Goal: Information Seeking & Learning: Find specific fact

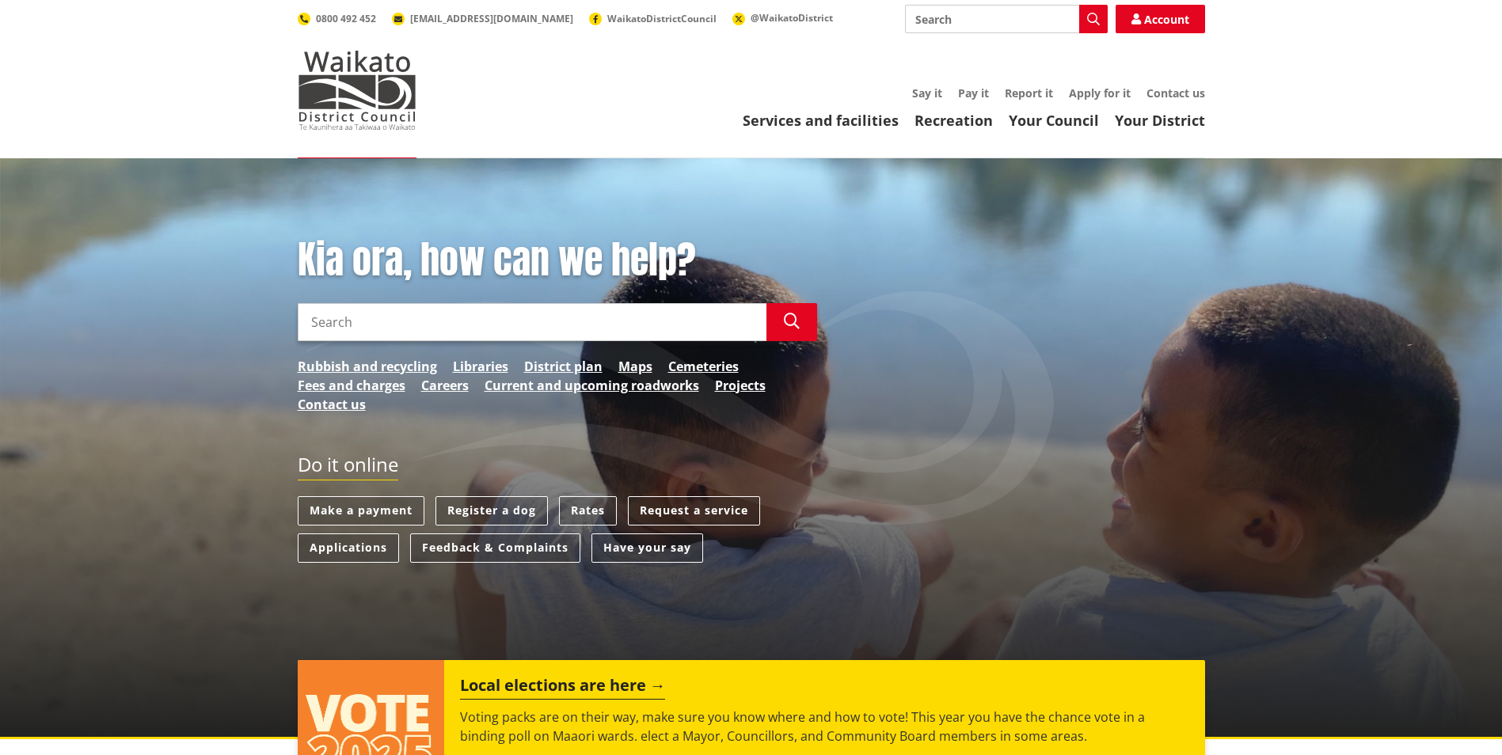
click at [346, 326] on input "Search" at bounding box center [532, 322] width 469 height 38
type input "[STREET_ADDRESS]"
click at [978, 21] on input "Search" at bounding box center [1006, 19] width 203 height 28
drag, startPoint x: 420, startPoint y: 322, endPoint x: 274, endPoint y: 323, distance: 146.5
click at [274, 323] on div "Kia ora, how can we help? Search 592 puketaha rd Search Rubbish and recycling L…" at bounding box center [751, 448] width 1502 height 581
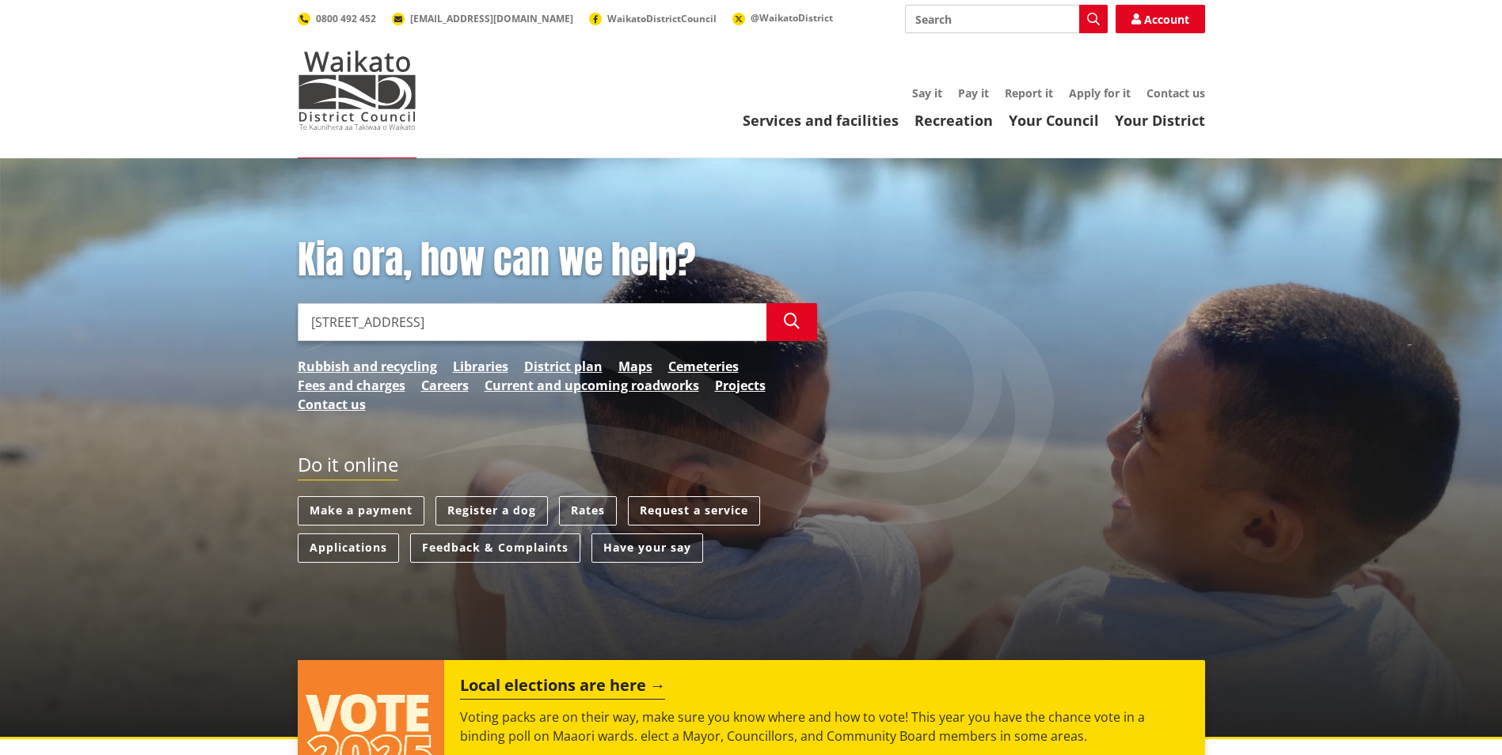
click at [959, 25] on input "Search" at bounding box center [1006, 19] width 203 height 28
paste input "[STREET_ADDRESS]"
type input "[STREET_ADDRESS]"
click at [1092, 16] on icon "button" at bounding box center [1093, 19] width 13 height 13
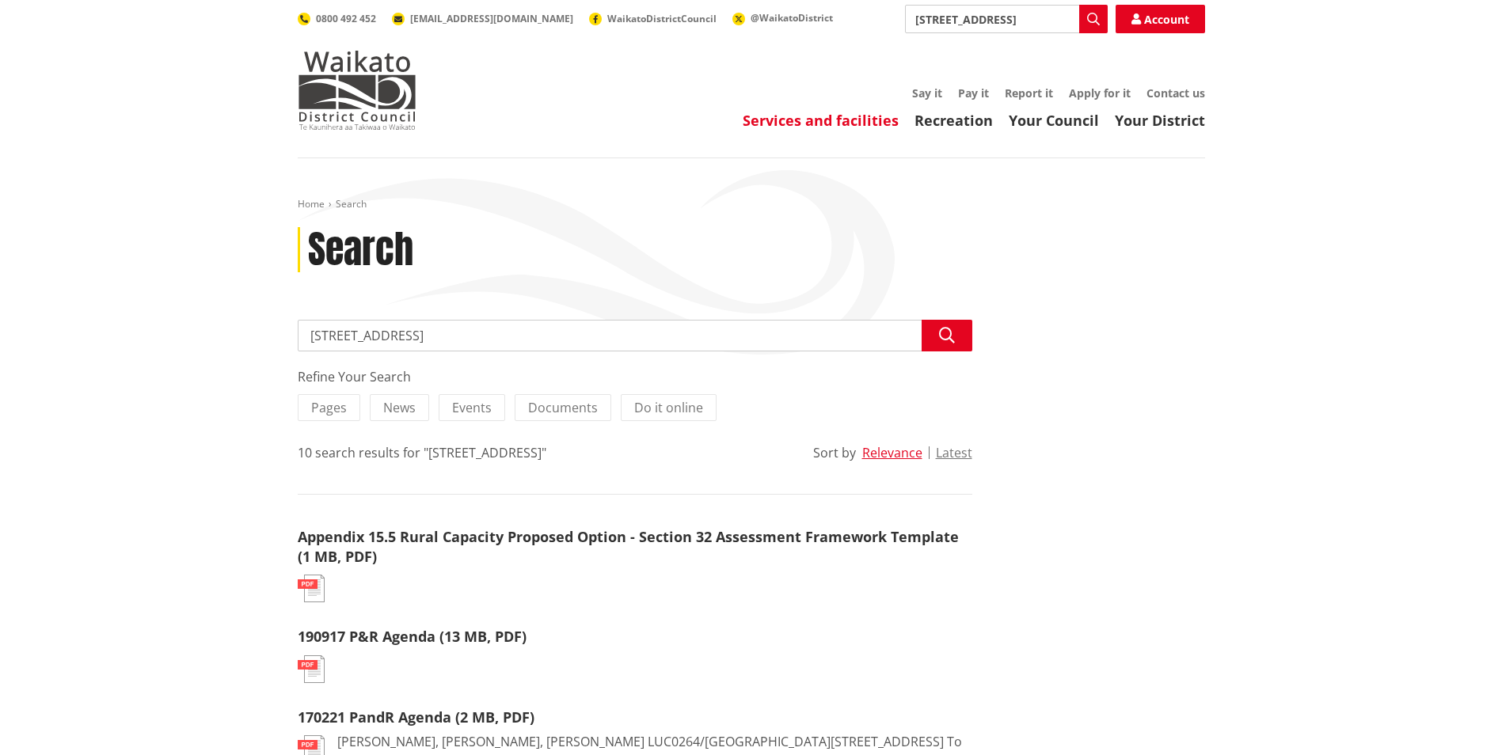
click at [806, 121] on link "Services and facilities" at bounding box center [821, 120] width 156 height 19
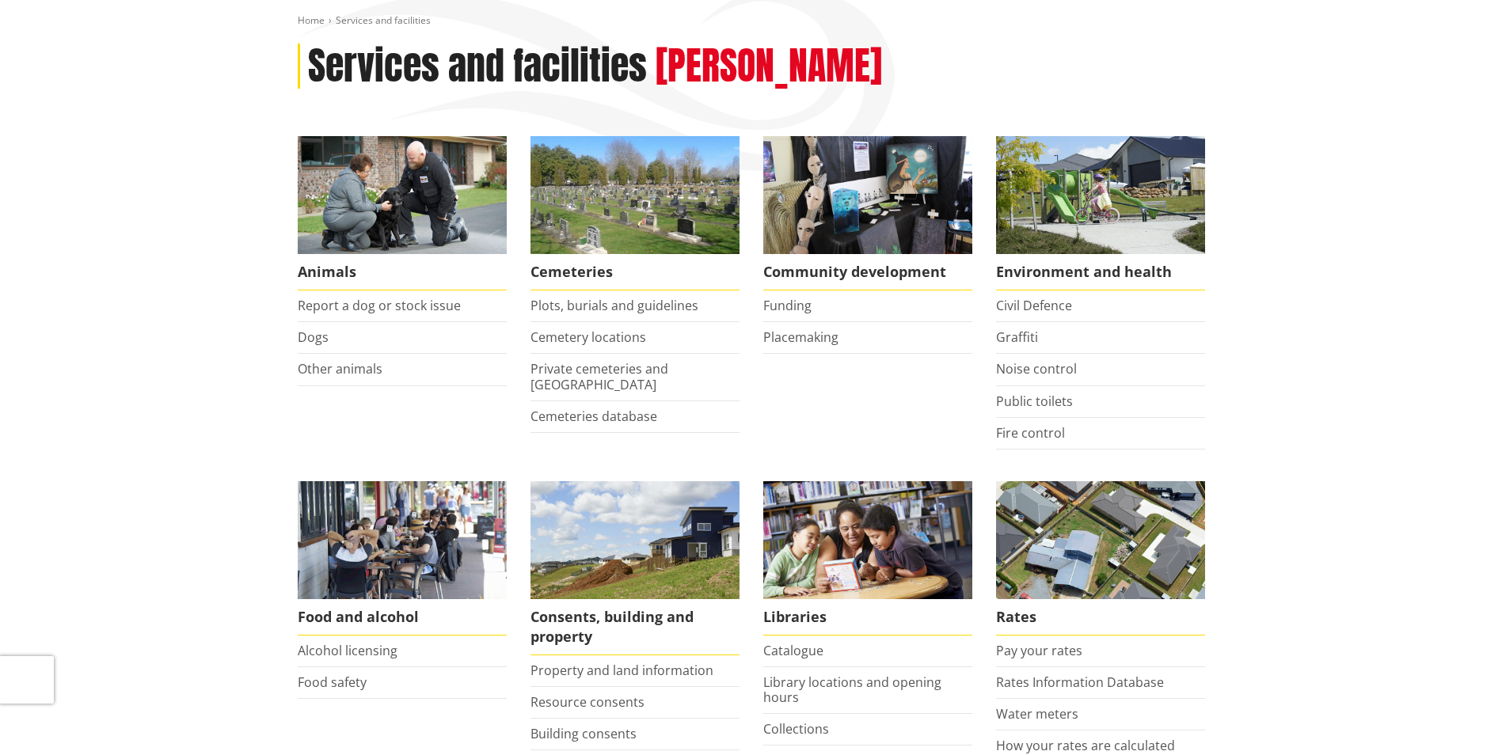
scroll to position [317, 0]
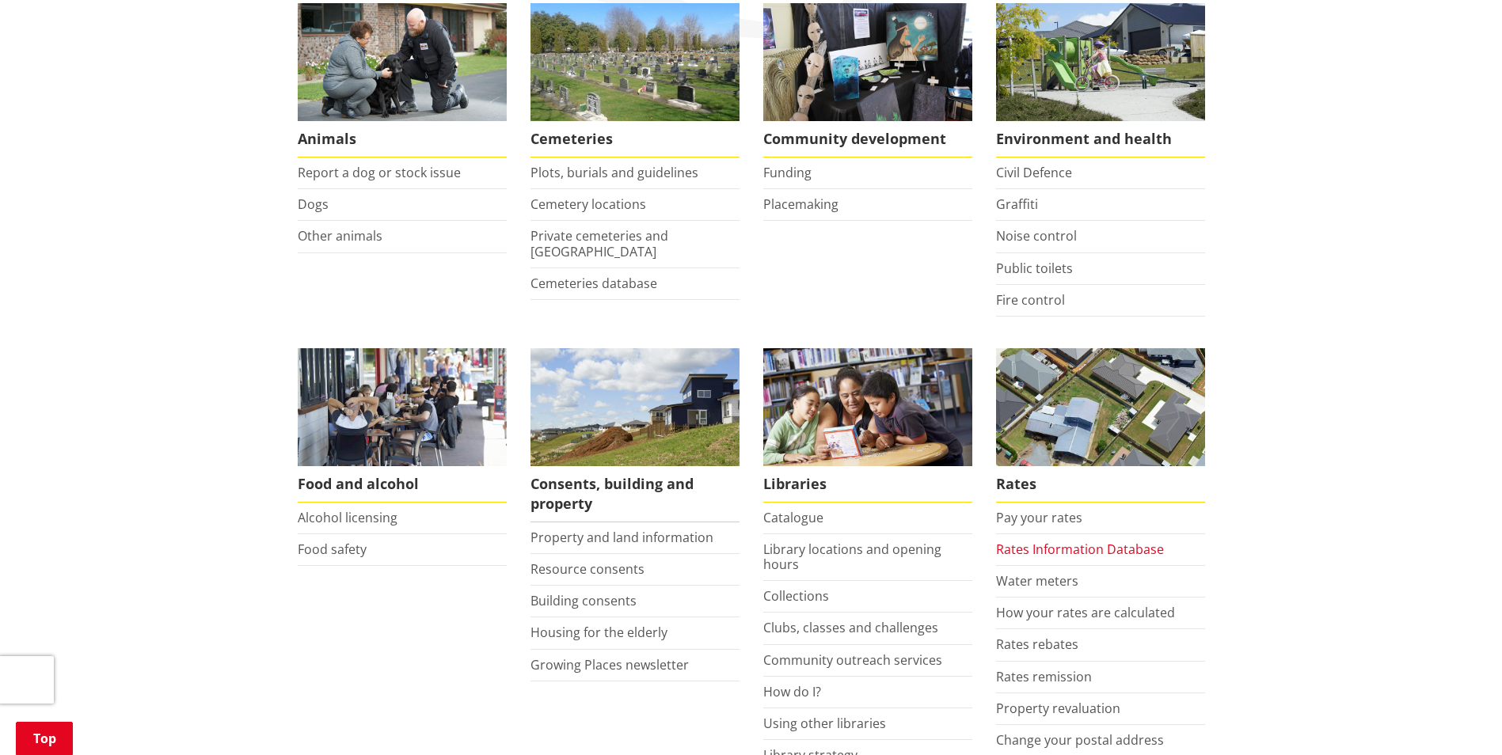
click at [1051, 547] on link "Rates Information Database" at bounding box center [1080, 549] width 168 height 17
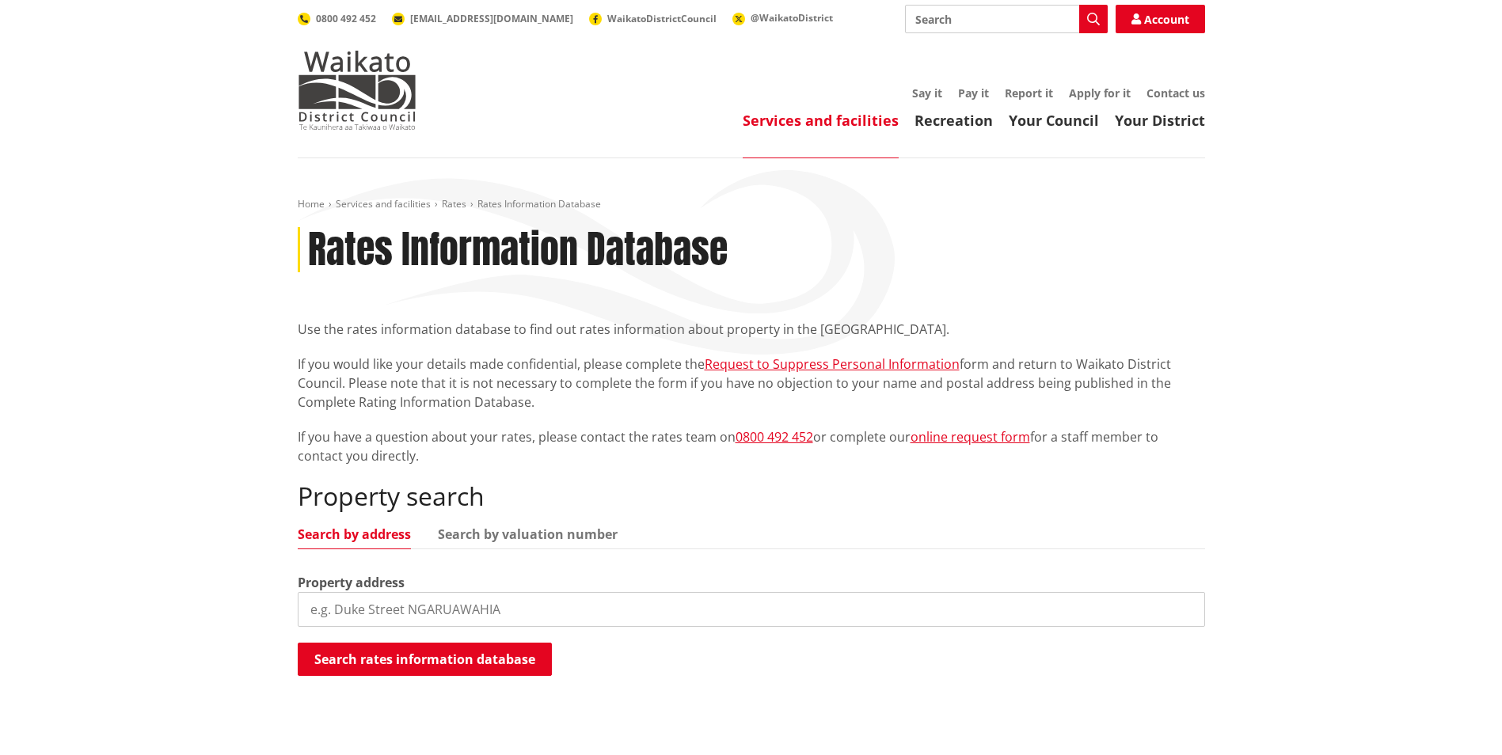
click at [360, 605] on input "search" at bounding box center [751, 609] width 907 height 35
paste input "[STREET_ADDRESS]"
click at [421, 657] on button "Search rates information database" at bounding box center [425, 659] width 254 height 33
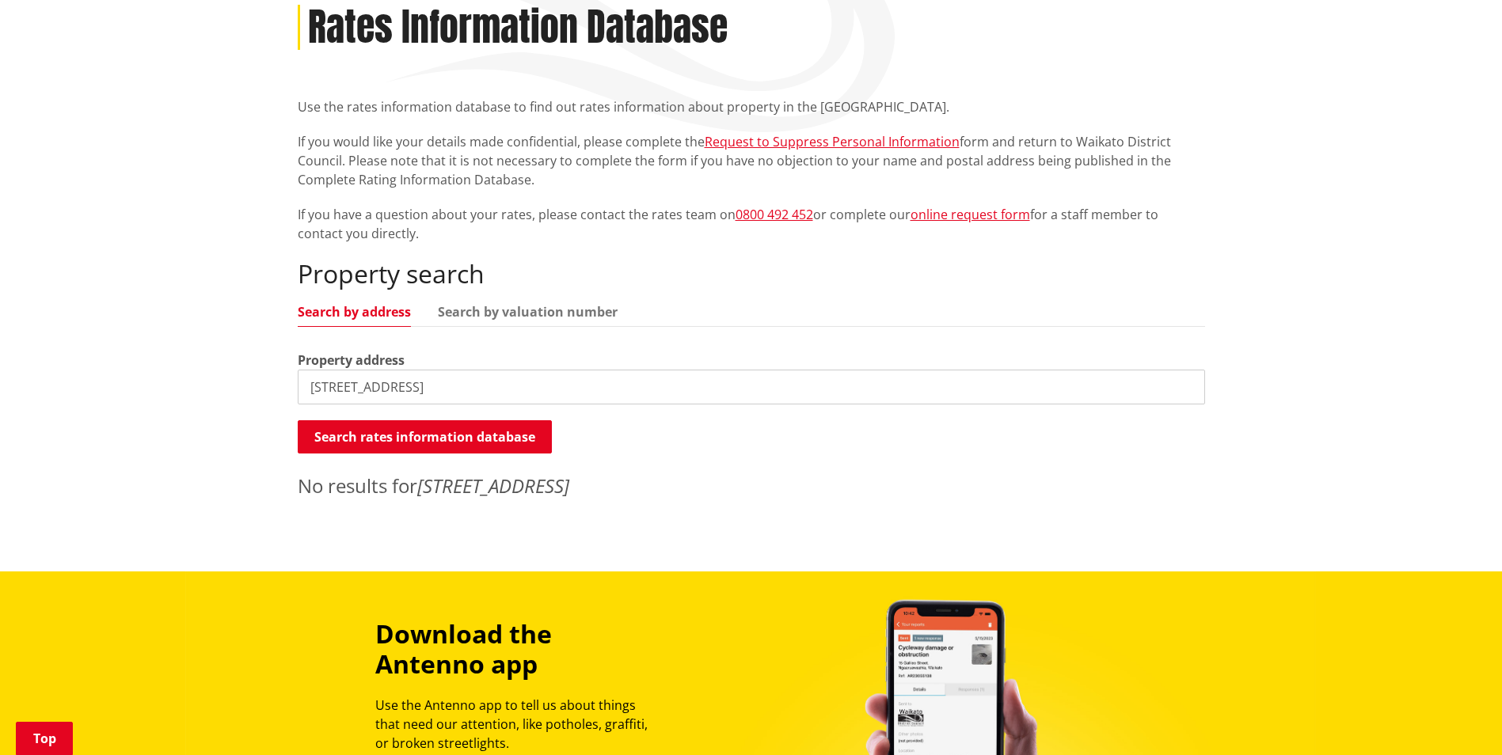
scroll to position [237, 0]
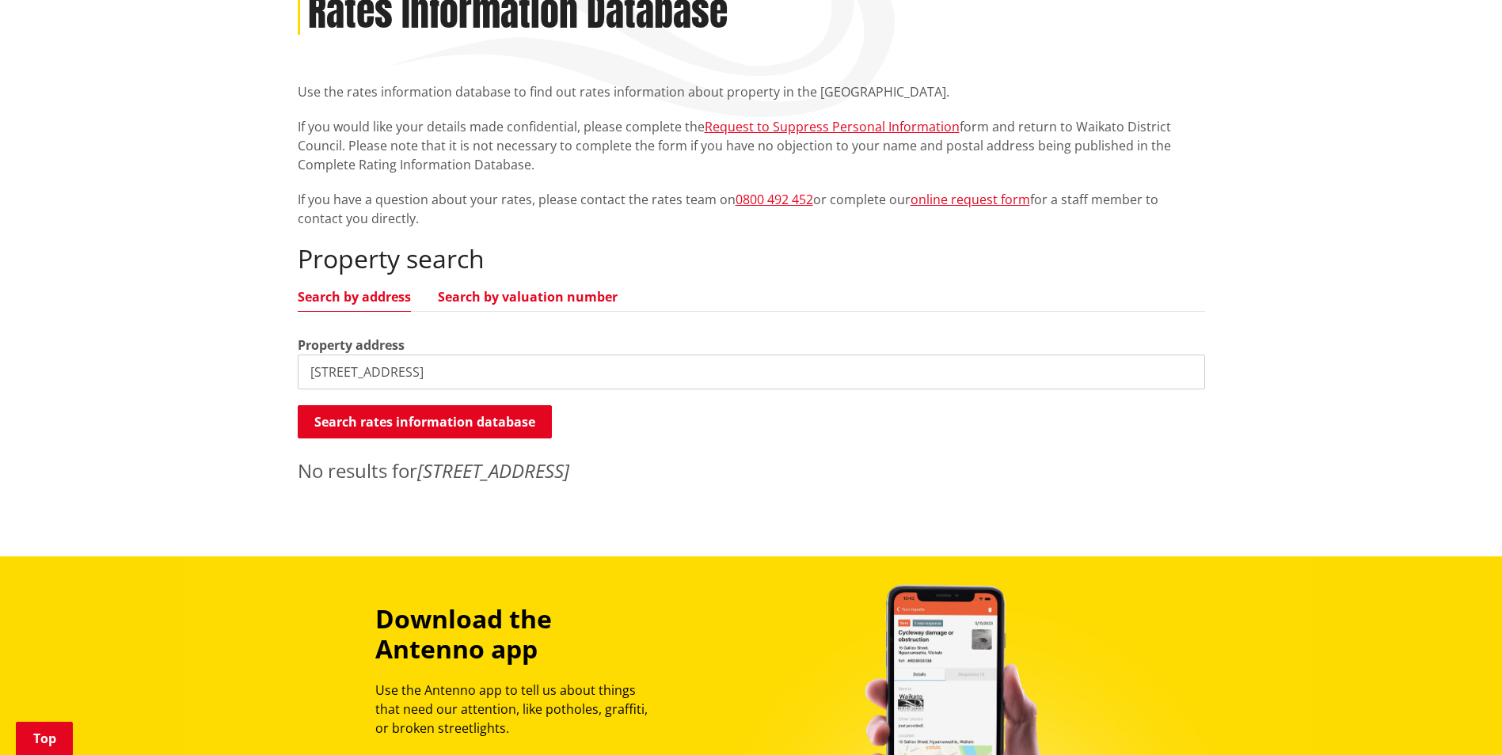
click at [502, 292] on link "Search by valuation number" at bounding box center [528, 297] width 180 height 13
drag, startPoint x: 393, startPoint y: 375, endPoint x: 363, endPoint y: 377, distance: 30.1
click at [365, 377] on input "[STREET_ADDRESS]" at bounding box center [751, 372] width 907 height 35
type input "5"
click at [384, 370] on input "search" at bounding box center [751, 372] width 907 height 35
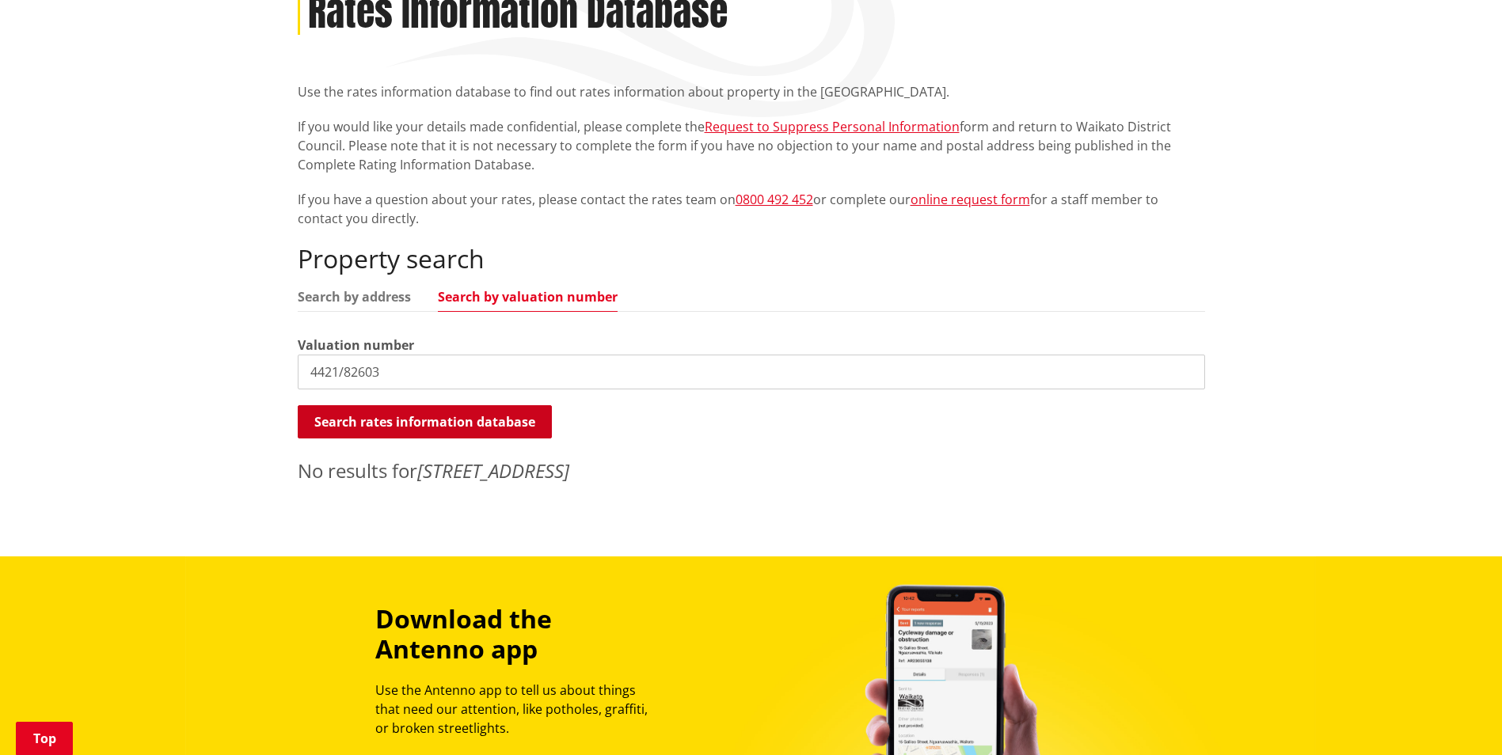
click at [428, 405] on button "Search rates information database" at bounding box center [425, 421] width 254 height 33
click at [309, 372] on input "4421/82603" at bounding box center [751, 372] width 907 height 35
type input "04421/82603"
click at [385, 415] on button "Search rates information database" at bounding box center [425, 421] width 254 height 33
drag, startPoint x: 386, startPoint y: 365, endPoint x: 283, endPoint y: 365, distance: 102.9
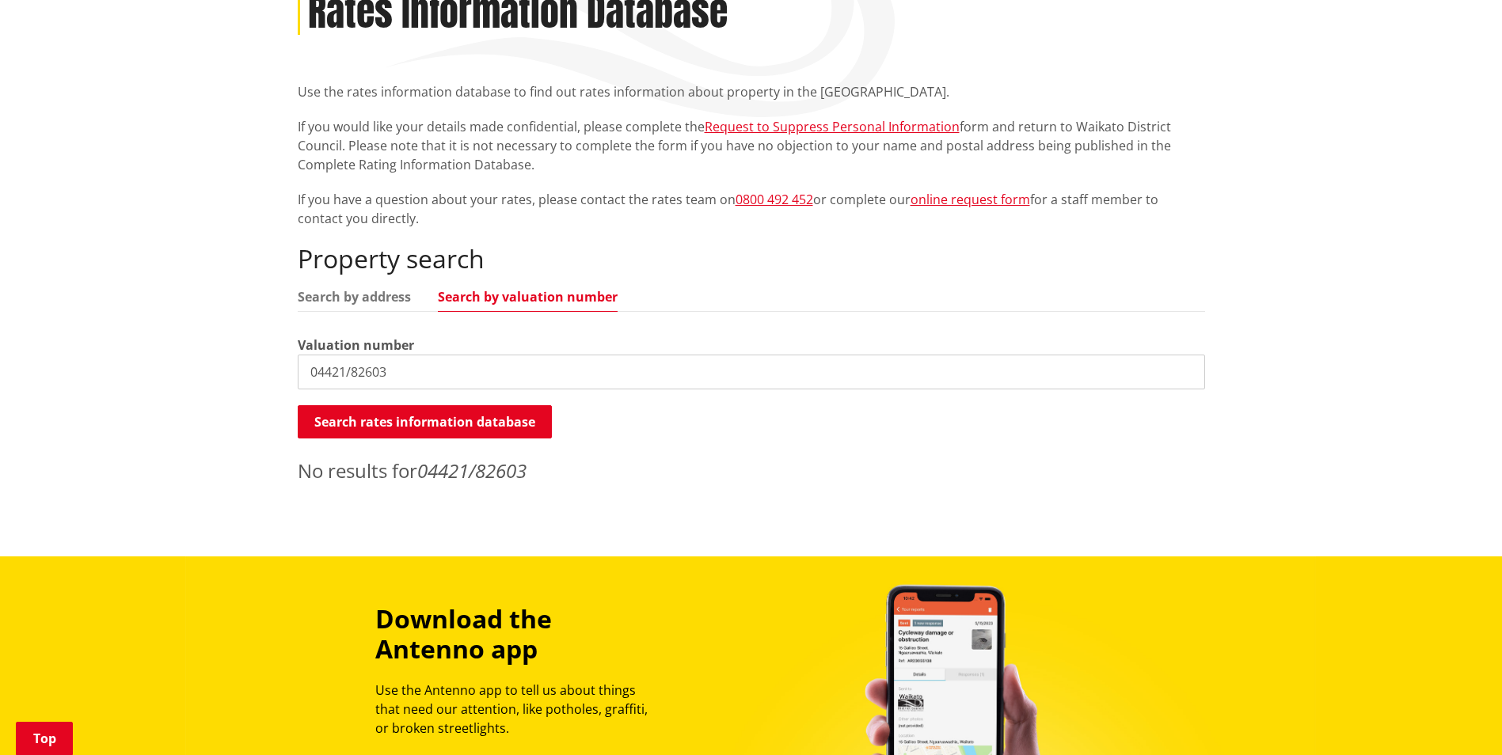
click at [283, 365] on div "Home Services and facilities Rates Rates Information Database Rates Information…" at bounding box center [751, 239] width 1502 height 636
click at [329, 373] on input "search" at bounding box center [751, 372] width 907 height 35
click at [450, 411] on button "Search rates information database" at bounding box center [425, 421] width 254 height 33
click at [389, 374] on input "04421/82603" at bounding box center [751, 372] width 907 height 35
click at [408, 417] on button "Search rates information database" at bounding box center [425, 421] width 254 height 33
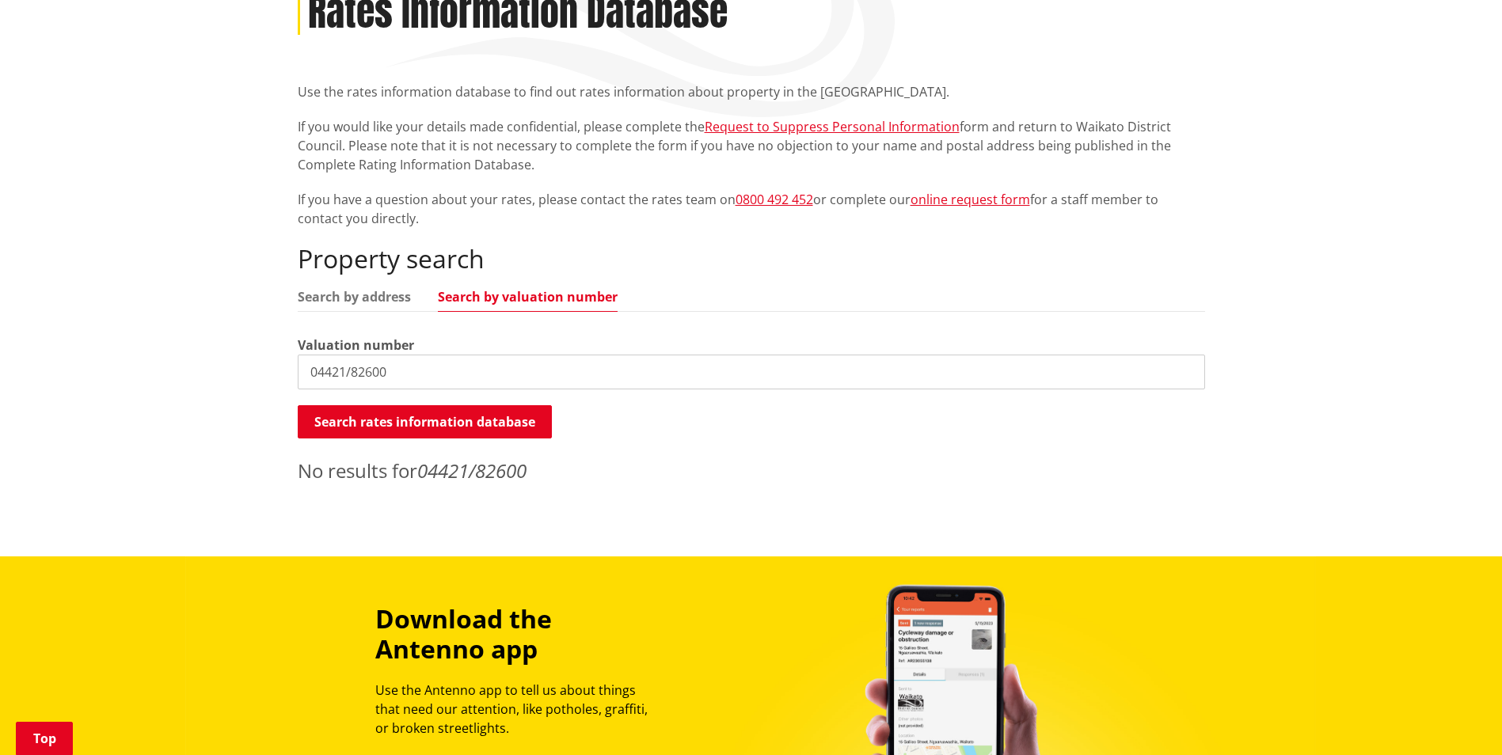
click at [353, 374] on input "04421/82600" at bounding box center [751, 372] width 907 height 35
click at [388, 399] on div "Property search Search by address Search by valuation number Valuation number 0…" at bounding box center [751, 364] width 907 height 241
drag, startPoint x: 386, startPoint y: 425, endPoint x: 383, endPoint y: 412, distance: 13.7
click at [385, 418] on button "Search rates information database" at bounding box center [425, 421] width 254 height 33
click at [350, 374] on input "04421-82600" at bounding box center [751, 372] width 907 height 35
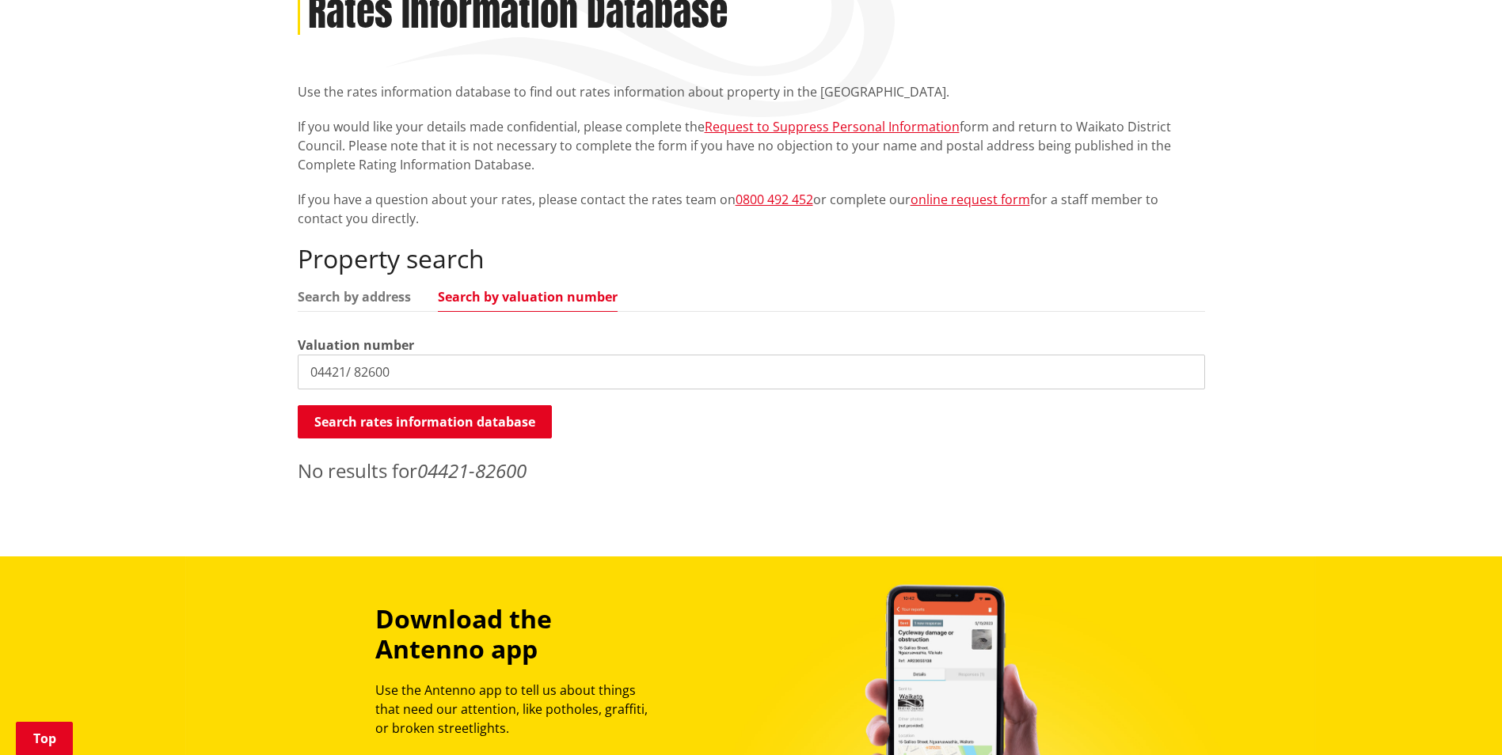
click at [344, 374] on input "04421/ 82600" at bounding box center [751, 372] width 907 height 35
type input "04421 / 82600"
click at [336, 421] on button "Search rates information database" at bounding box center [425, 421] width 254 height 33
drag, startPoint x: 439, startPoint y: 371, endPoint x: 178, endPoint y: 378, distance: 260.6
click at [178, 378] on div "Home Services and facilities Rates Rates Information Database Rates Information…" at bounding box center [751, 239] width 1502 height 636
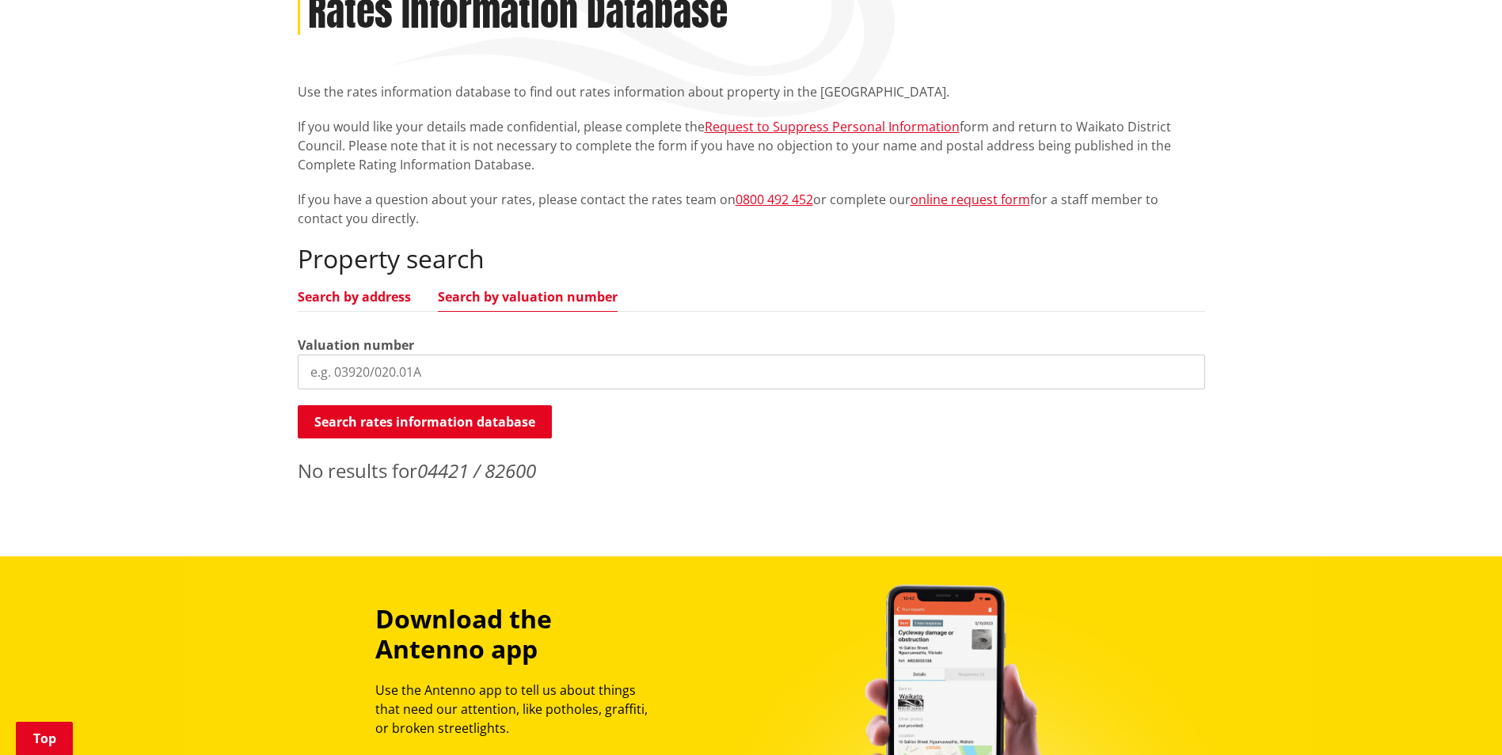
click at [362, 298] on link "Search by address" at bounding box center [354, 297] width 113 height 13
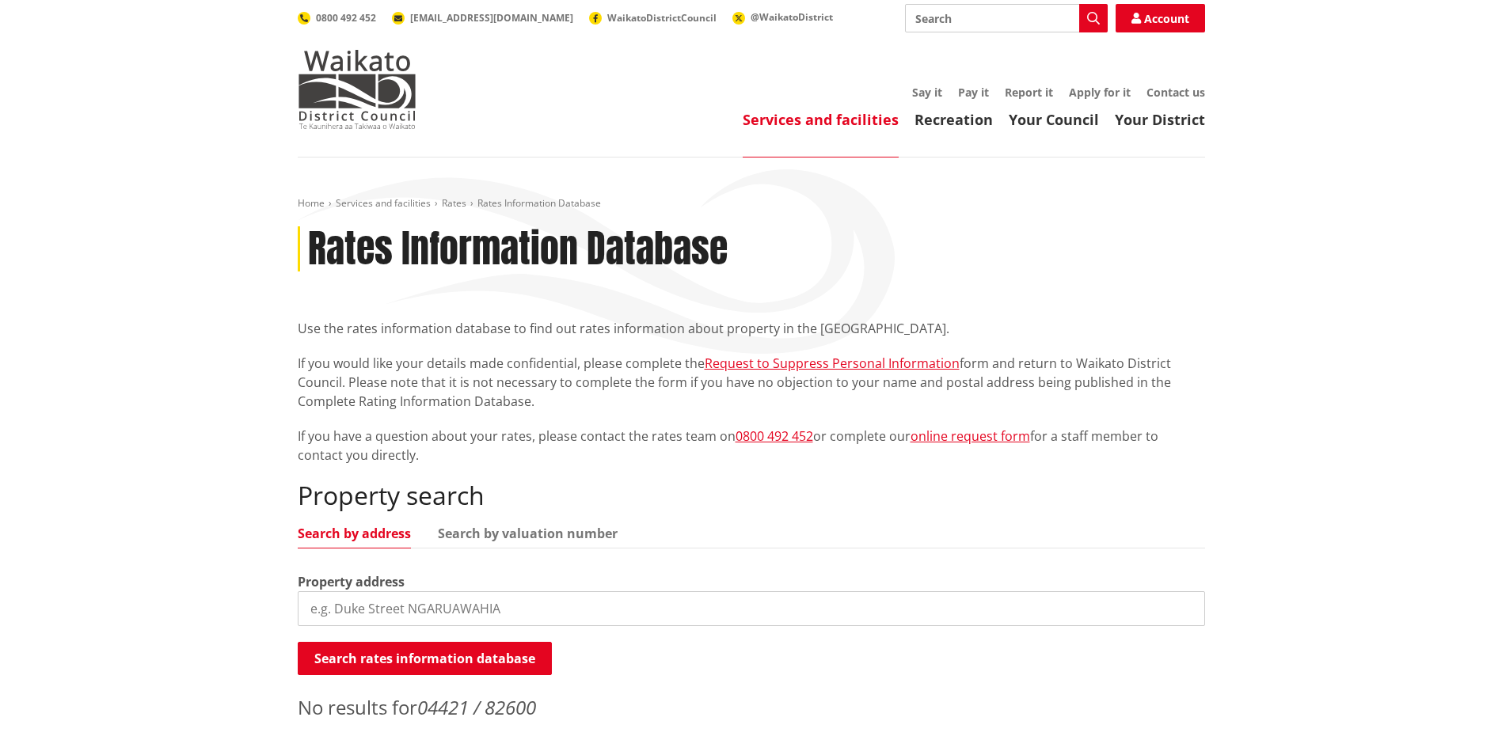
scroll to position [0, 0]
click at [336, 612] on input "search" at bounding box center [751, 609] width 907 height 35
paste input "[STREET_ADDRESS]"
click at [331, 607] on input "[STREET_ADDRESS]" at bounding box center [751, 609] width 907 height 35
click at [389, 659] on button "Search rates information database" at bounding box center [425, 659] width 254 height 33
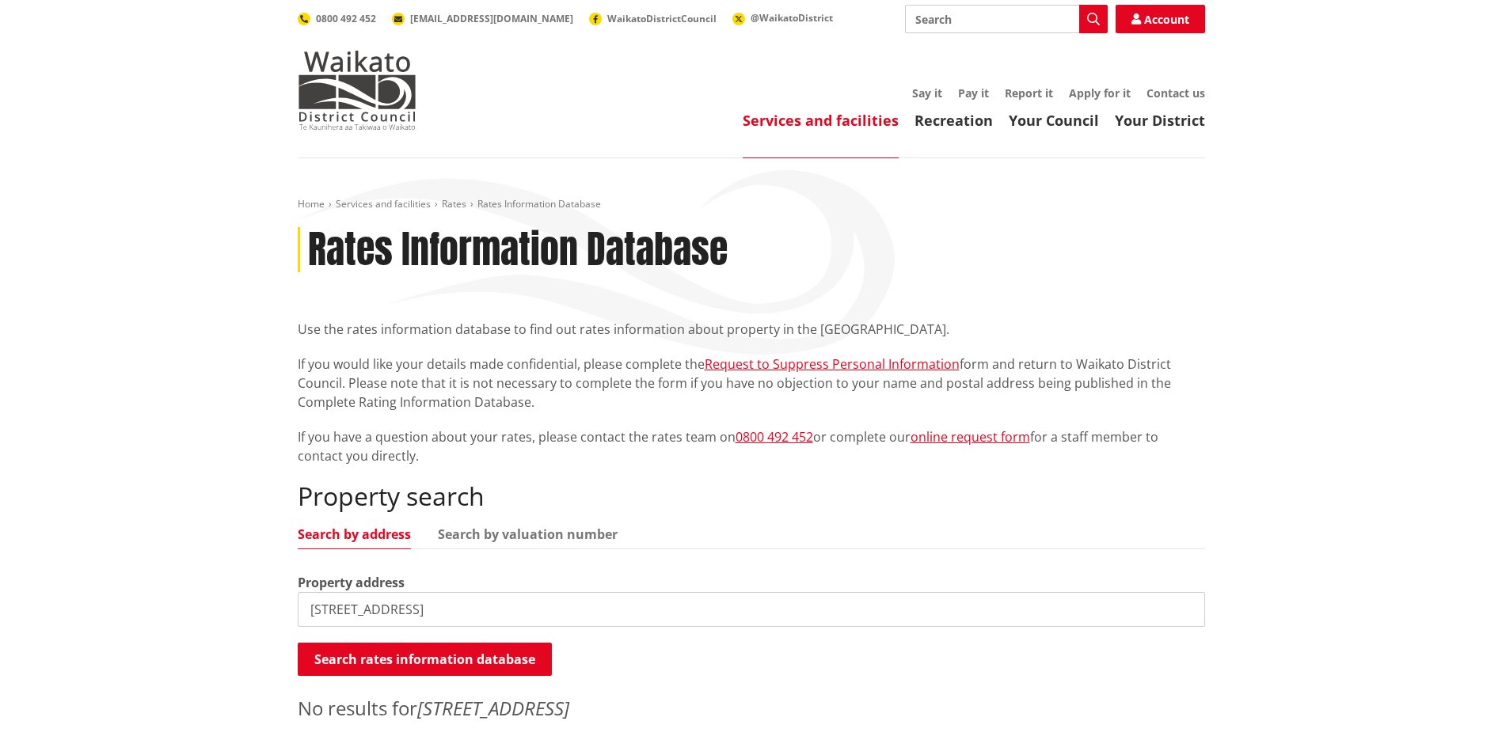
click at [322, 612] on input "[STREET_ADDRESS]" at bounding box center [751, 609] width 907 height 35
click at [519, 535] on link "Search by valuation number" at bounding box center [528, 534] width 180 height 13
drag, startPoint x: 418, startPoint y: 608, endPoint x: 298, endPoint y: 616, distance: 119.8
click at [298, 616] on input "[STREET_ADDRESS]" at bounding box center [751, 609] width 907 height 35
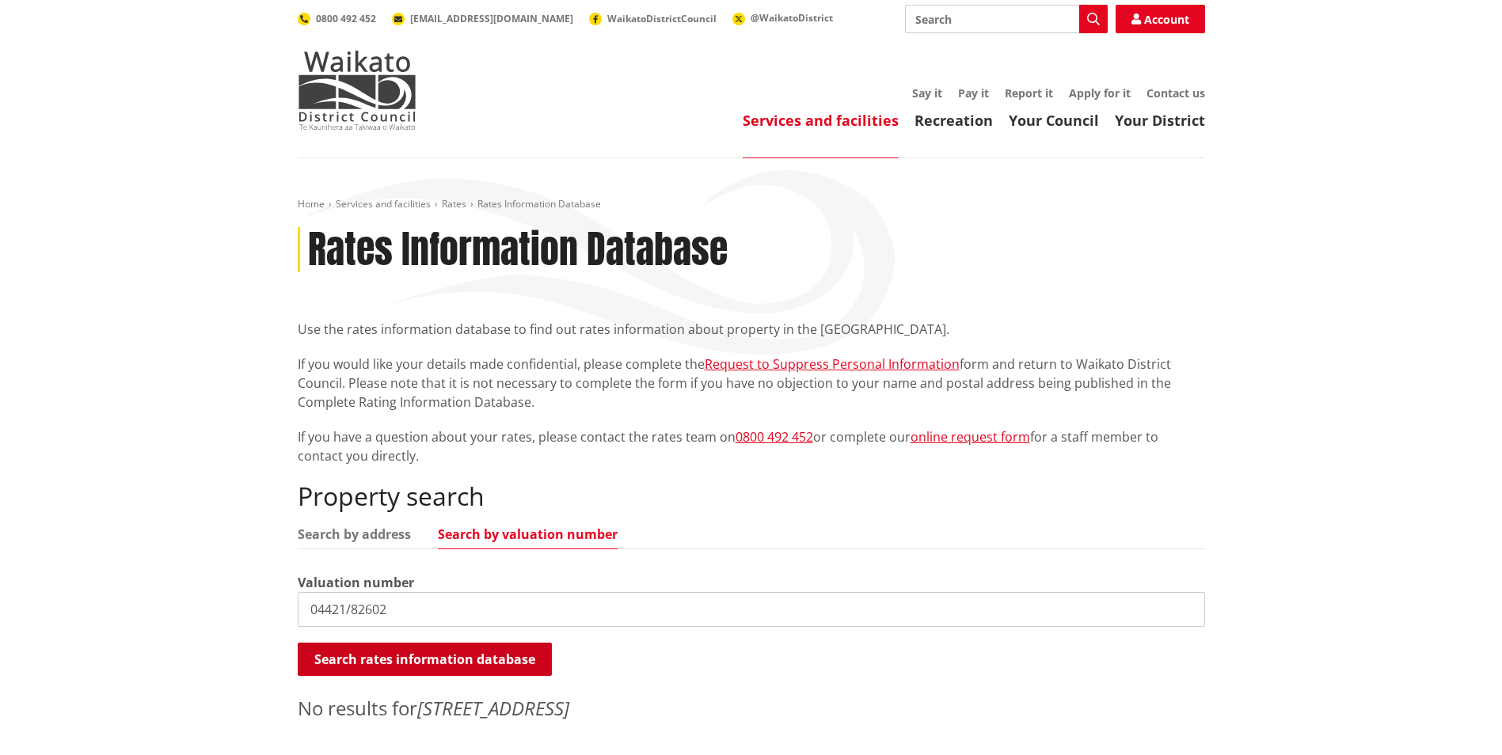
click at [389, 662] on button "Search rates information database" at bounding box center [425, 659] width 254 height 33
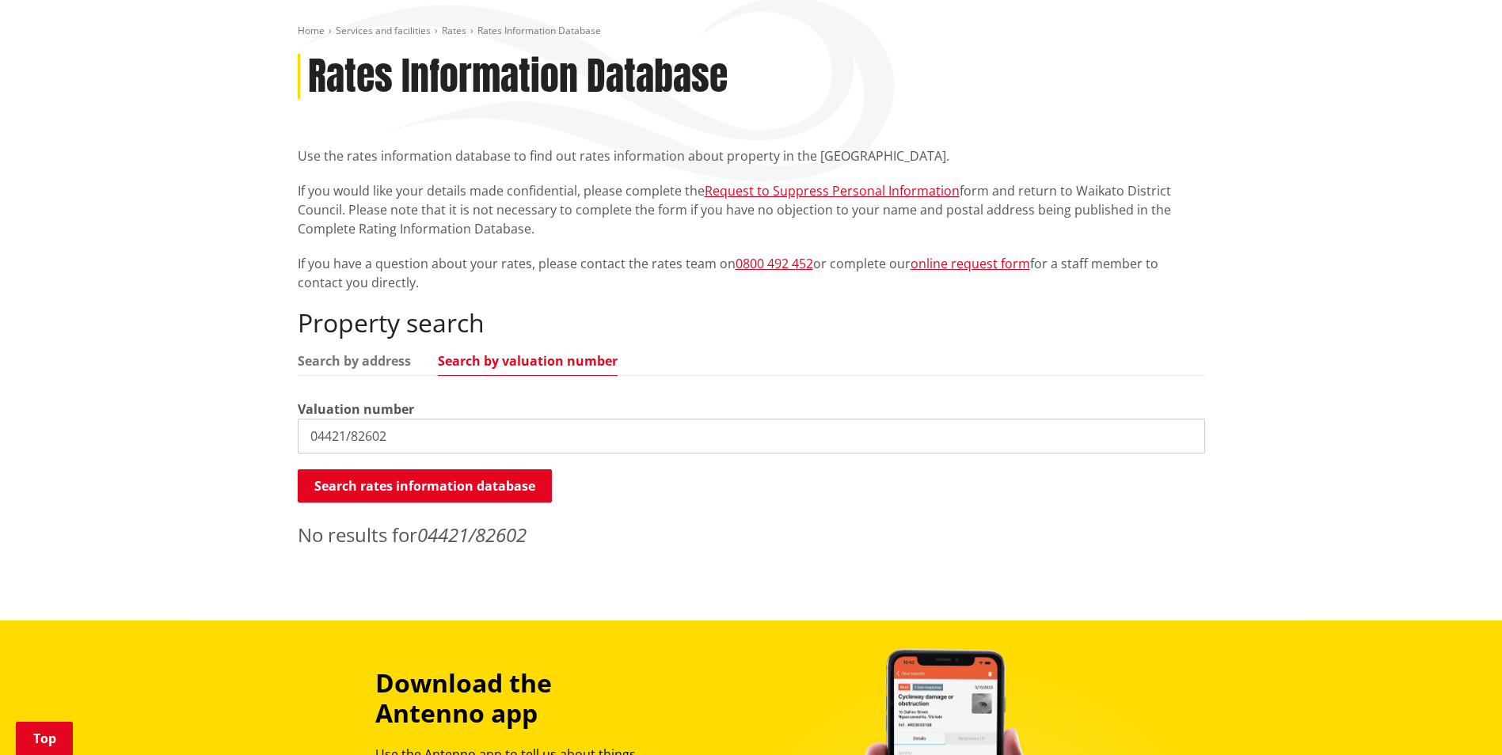
scroll to position [237, 0]
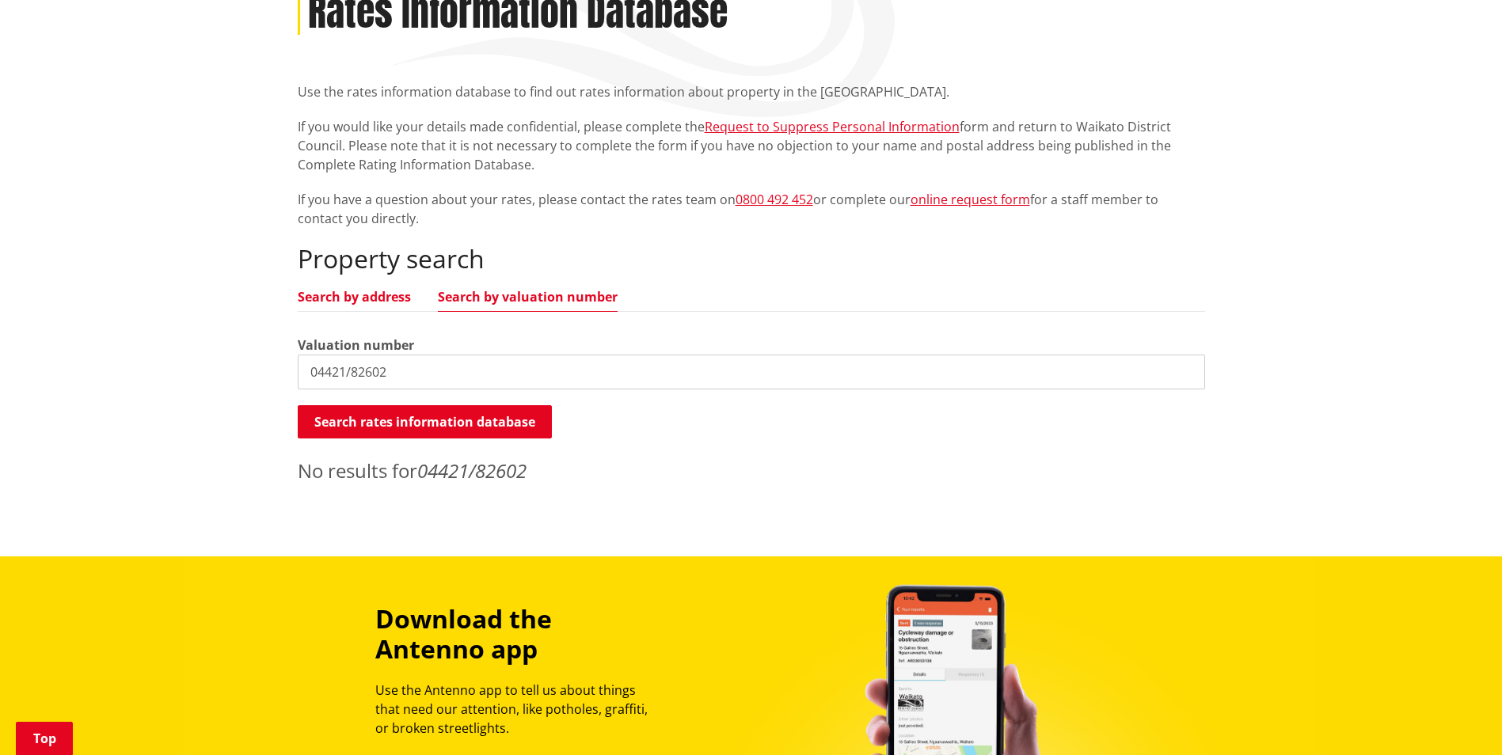
click at [354, 296] on link "Search by address" at bounding box center [354, 297] width 113 height 13
drag, startPoint x: 423, startPoint y: 376, endPoint x: 282, endPoint y: 378, distance: 140.9
click at [282, 378] on div "Home Services and facilities Rates Rates Information Database Rates Information…" at bounding box center [751, 239] width 1502 height 636
click at [380, 417] on button "Search rates information database" at bounding box center [425, 421] width 254 height 33
click at [365, 374] on input "581 statehighway 1B" at bounding box center [751, 372] width 907 height 35
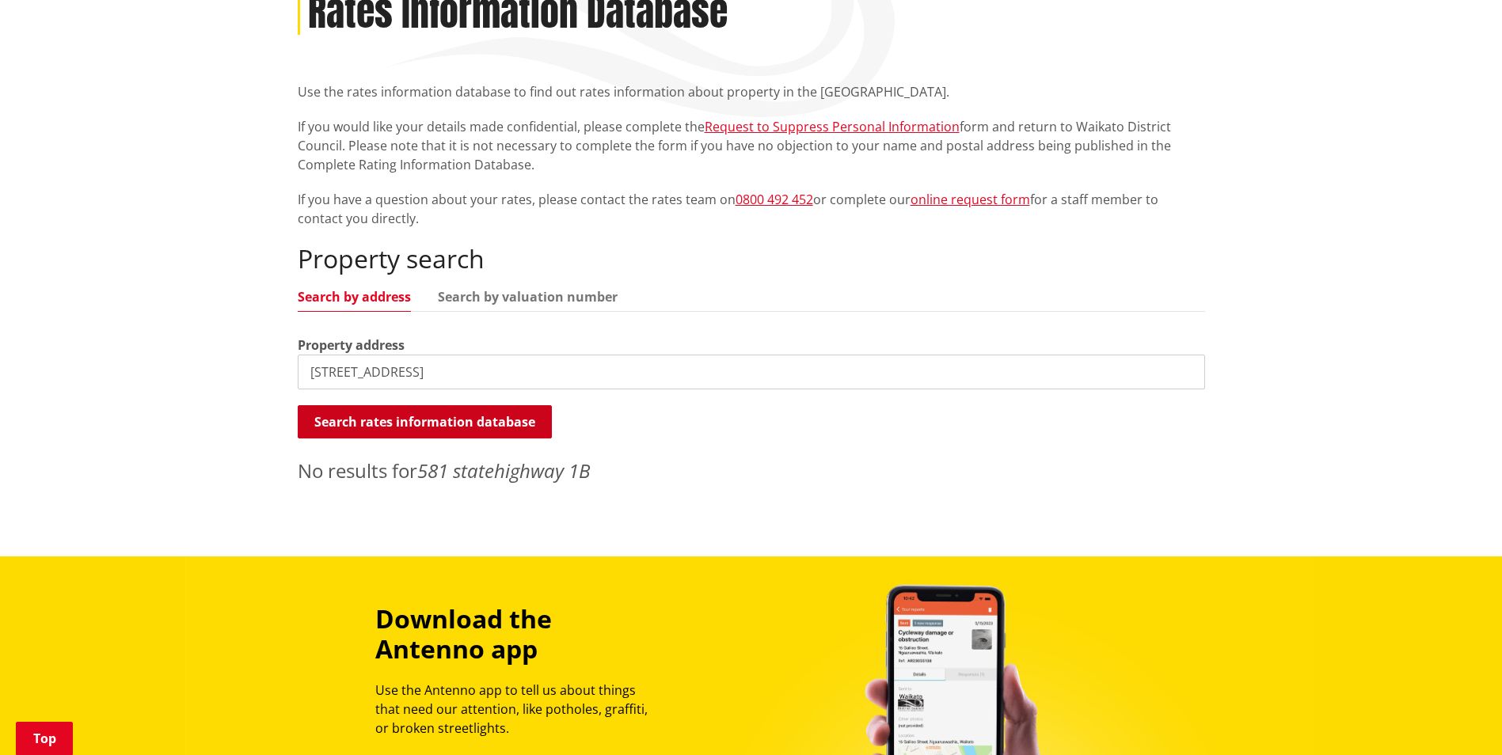
click at [402, 415] on button "Search rates information database" at bounding box center [425, 421] width 254 height 33
drag, startPoint x: 332, startPoint y: 373, endPoint x: 314, endPoint y: 373, distance: 18.2
click at [314, 373] on input "[STREET_ADDRESS]" at bounding box center [751, 372] width 907 height 35
type input "592 state highway 1B"
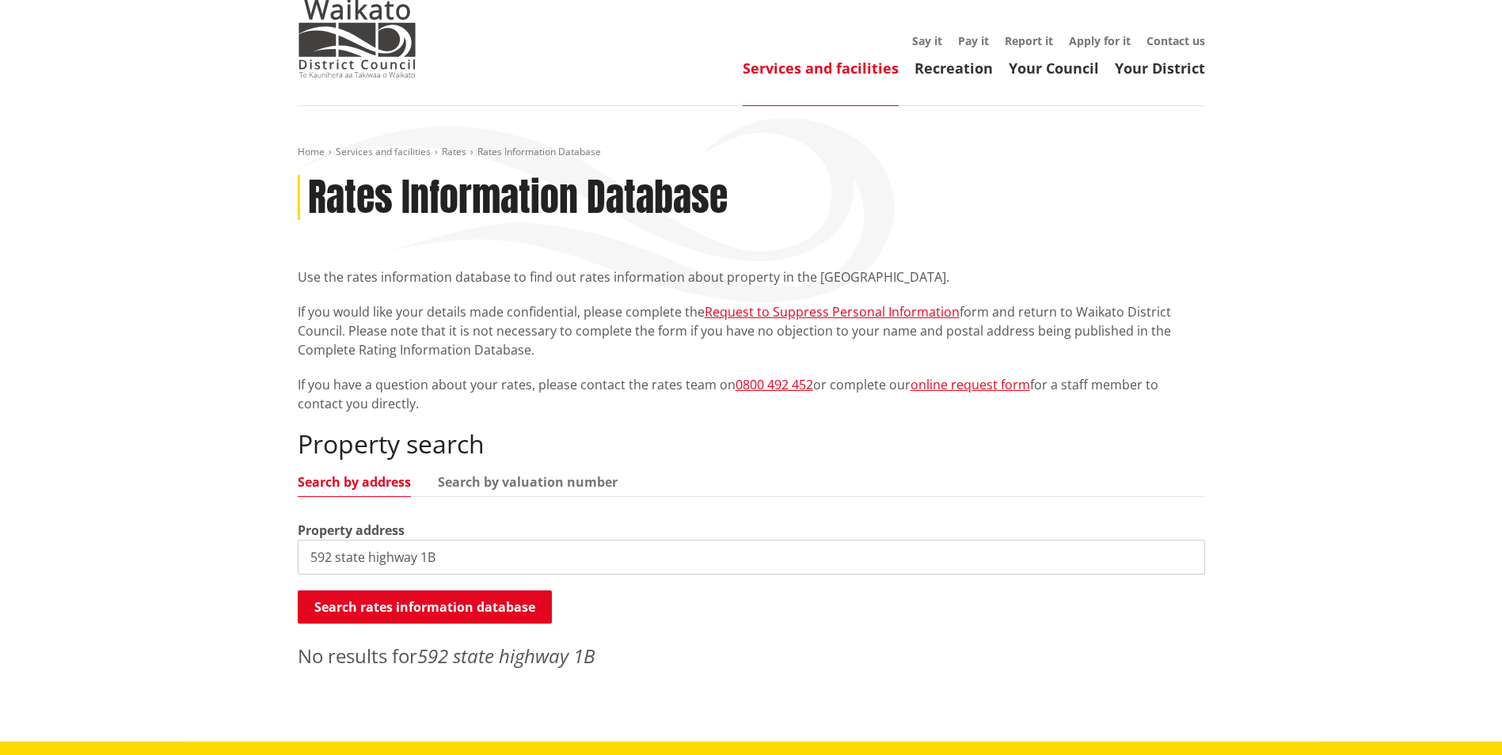
scroll to position [0, 0]
